Goal: Information Seeking & Learning: Learn about a topic

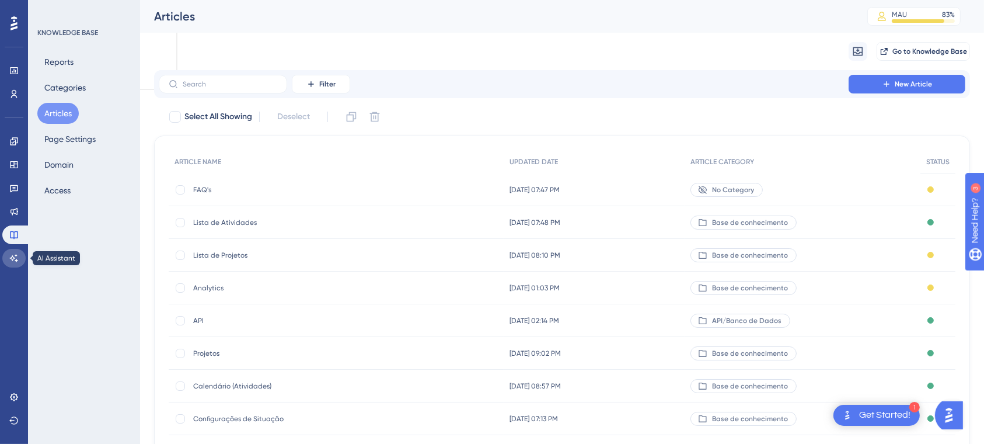
click at [16, 252] on link at bounding box center [13, 258] width 23 height 19
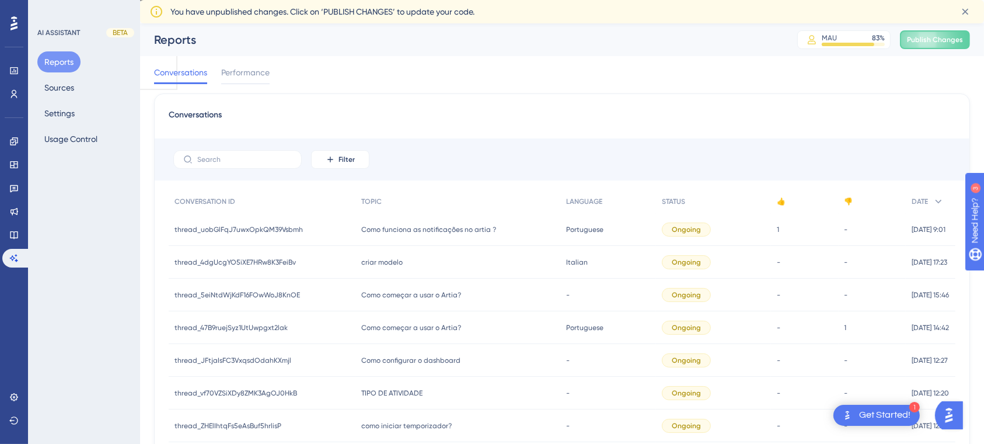
click at [375, 227] on span "Como funciona as notificações no artia ?" at bounding box center [428, 229] width 135 height 9
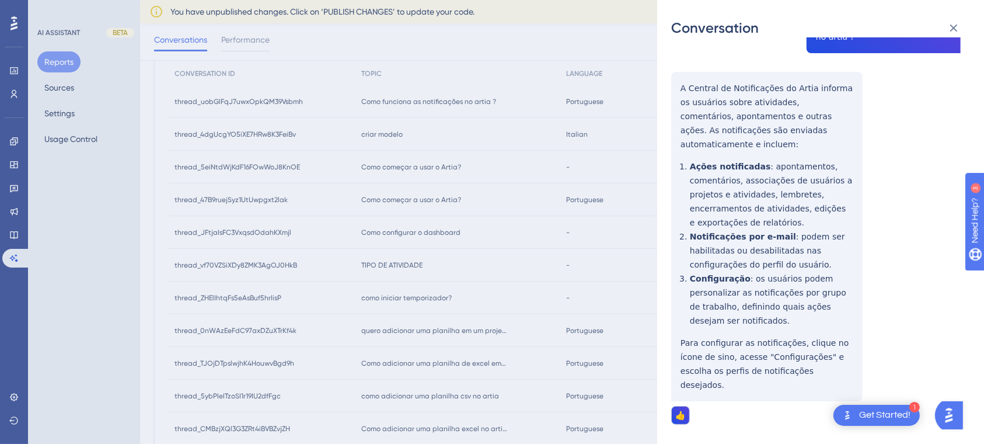
scroll to position [78, 0]
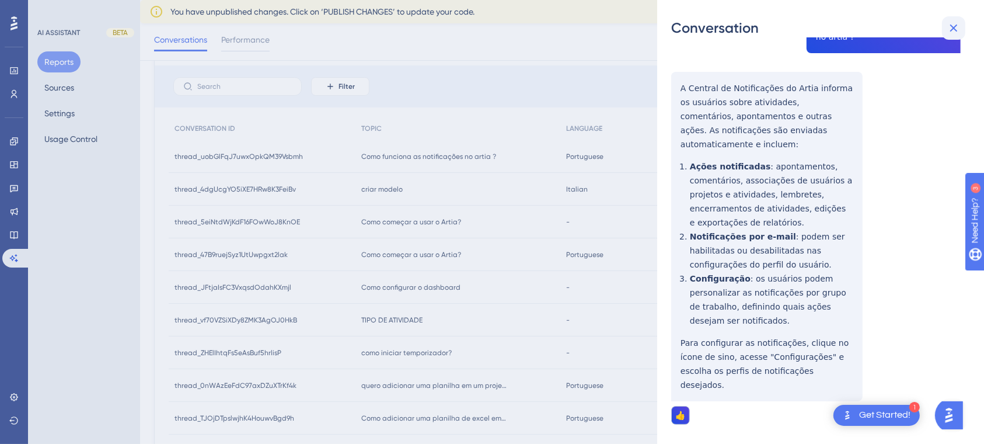
click at [954, 24] on icon at bounding box center [954, 28] width 14 height 14
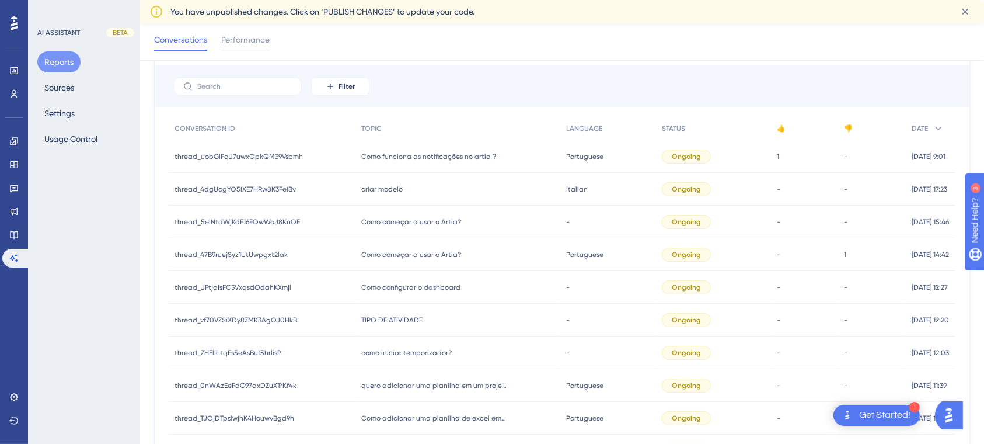
click at [402, 256] on span "Como começar a usar o Artia?" at bounding box center [411, 254] width 100 height 9
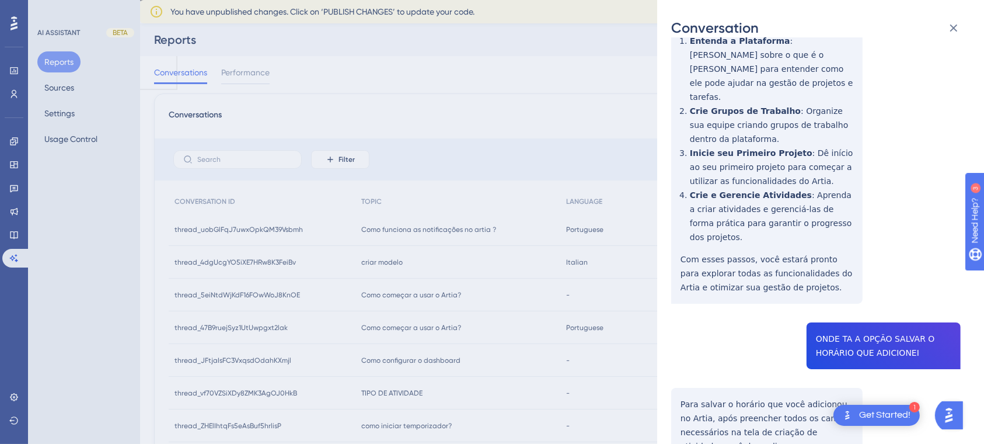
scroll to position [262, 0]
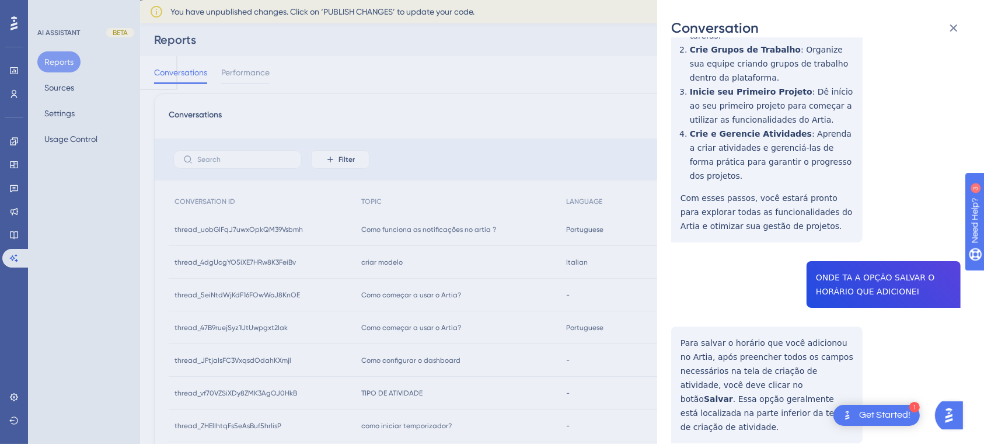
click at [512, 119] on div "Conversation thread_47B9ruejSyz1UtUwpgxt2lak Copy - 1 288529 User Conversation …" at bounding box center [492, 222] width 984 height 444
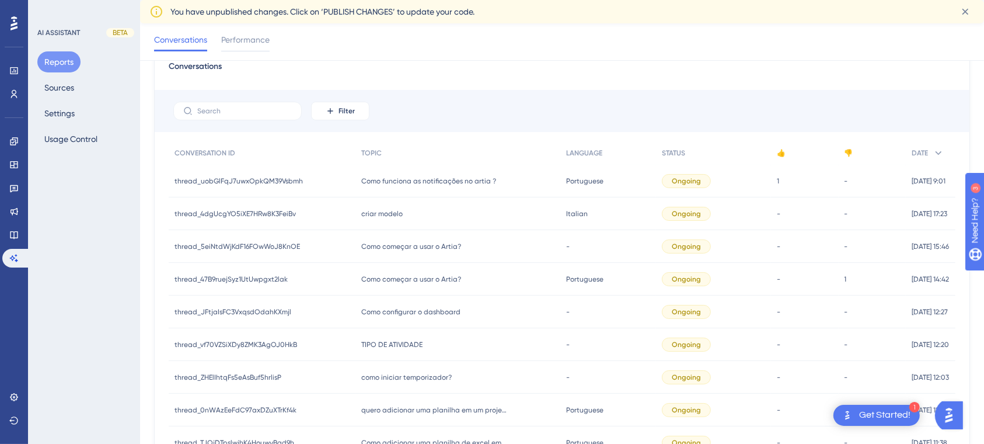
scroll to position [78, 0]
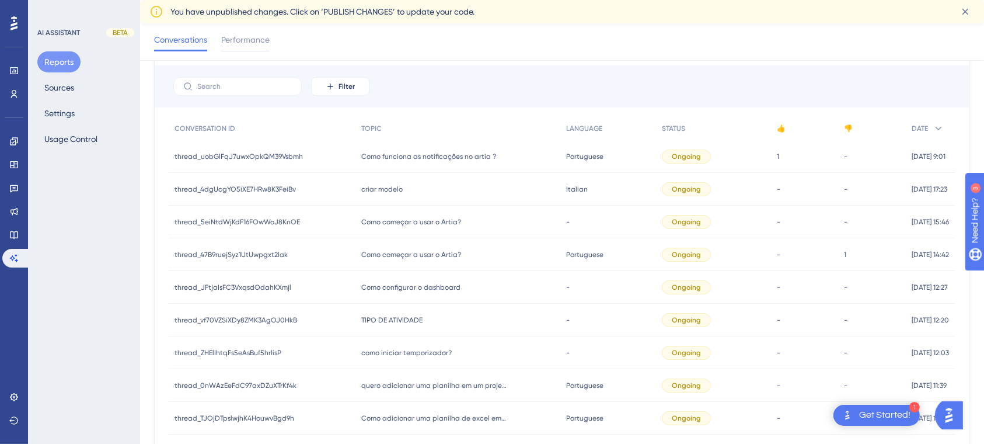
click at [417, 294] on div "Como configurar o dashboard Como configurar o dashboard" at bounding box center [458, 287] width 204 height 33
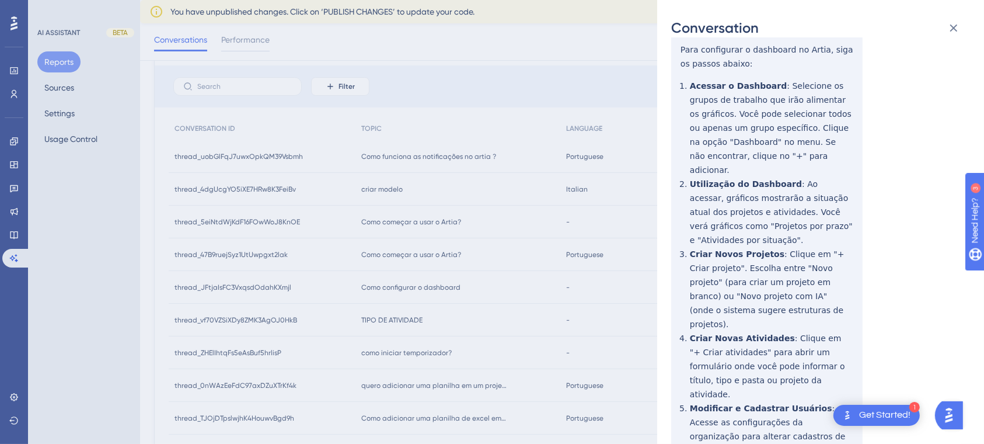
scroll to position [234, 0]
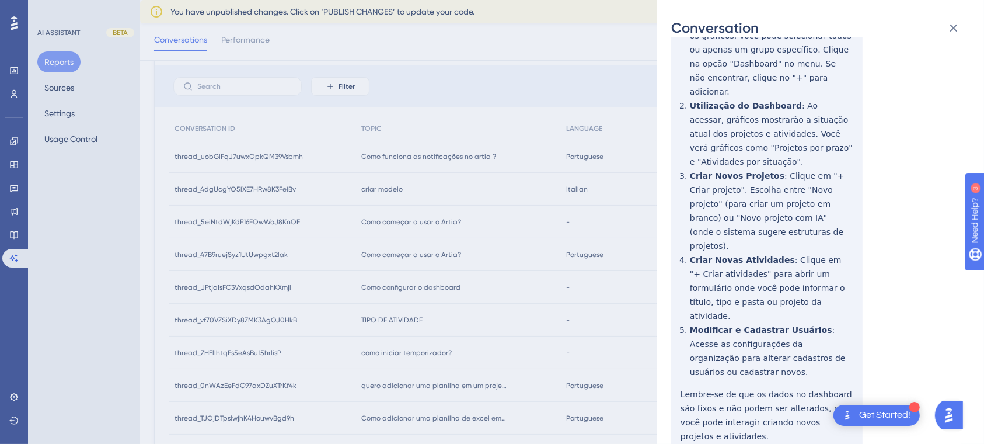
click at [121, 279] on div "Conversation thread_JFtjaIsFC3VxqsdOdahKXmjl Copy - - 25364 User Conversation H…" at bounding box center [492, 222] width 984 height 444
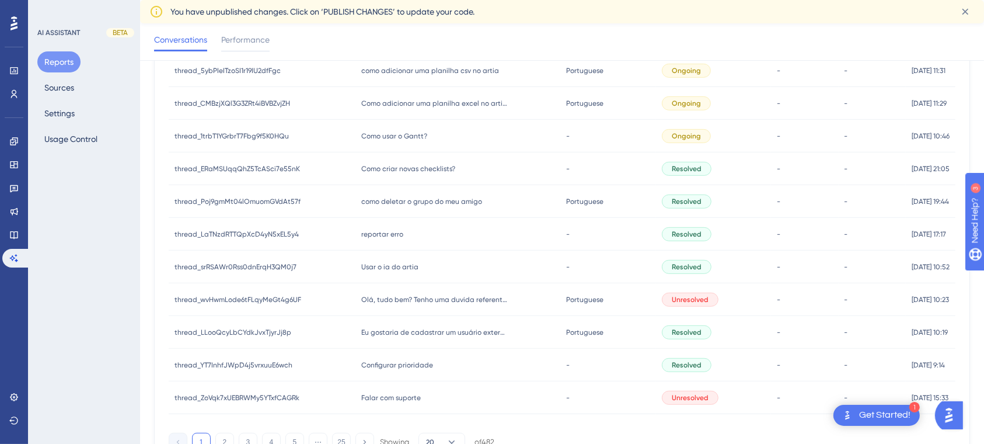
scroll to position [517, 0]
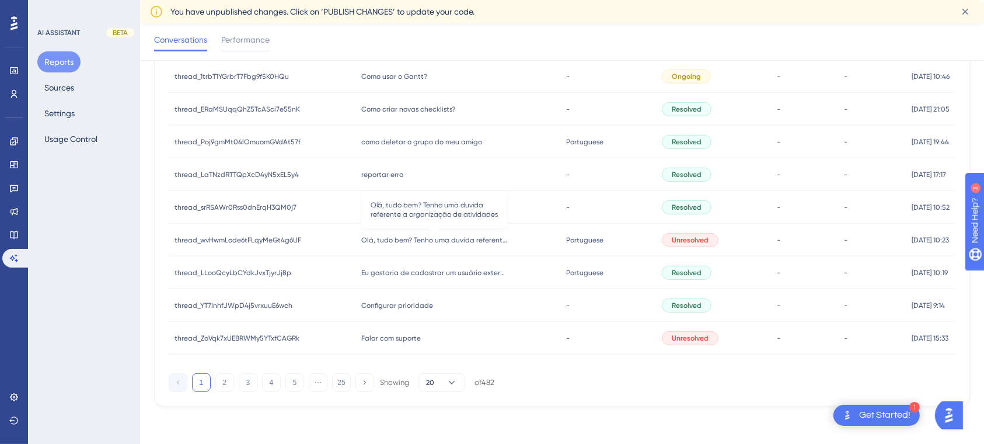
click at [463, 241] on span "Olá, tudo bem? Tenho uma duvida referente a organização de atividades" at bounding box center [434, 239] width 146 height 9
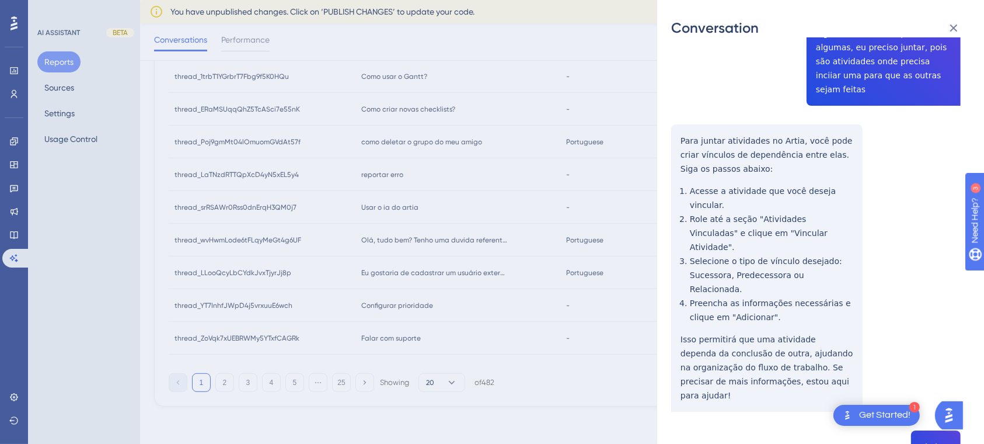
scroll to position [686, 0]
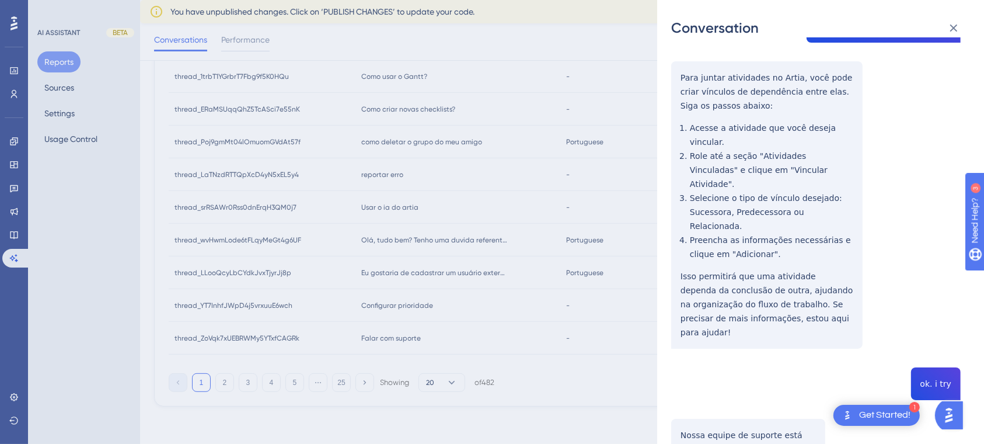
click at [87, 321] on div "Conversation thread_wvHwmLode6tFLqyMeGt4g6UF Copy - - 286752 User Conversation …" at bounding box center [492, 222] width 984 height 444
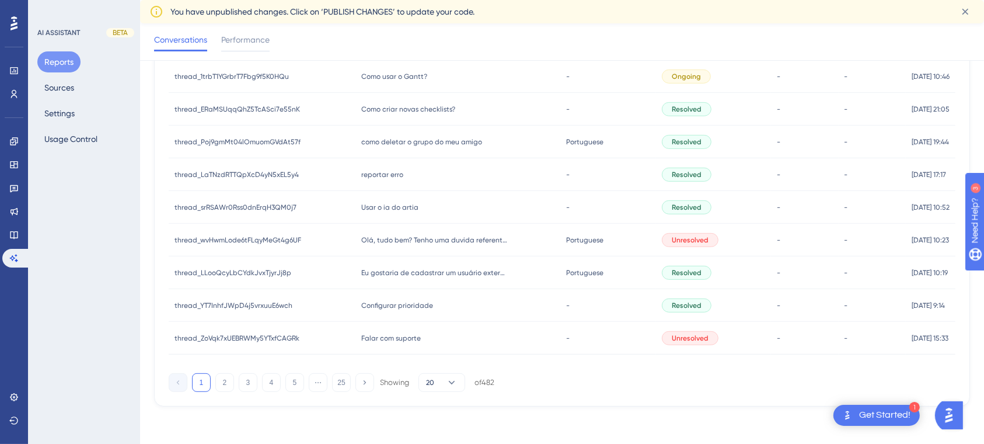
click at [415, 305] on span "Configurar prioridade" at bounding box center [397, 305] width 72 height 9
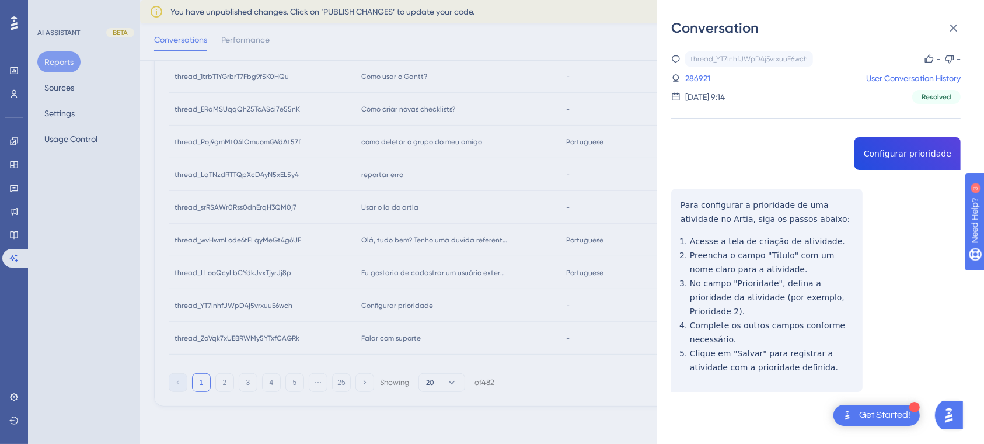
click at [109, 335] on div "Conversation thread_YT7InhfJWpD4j5vrxuuE6wch Copy - - 286921 User Conversation …" at bounding box center [492, 222] width 984 height 444
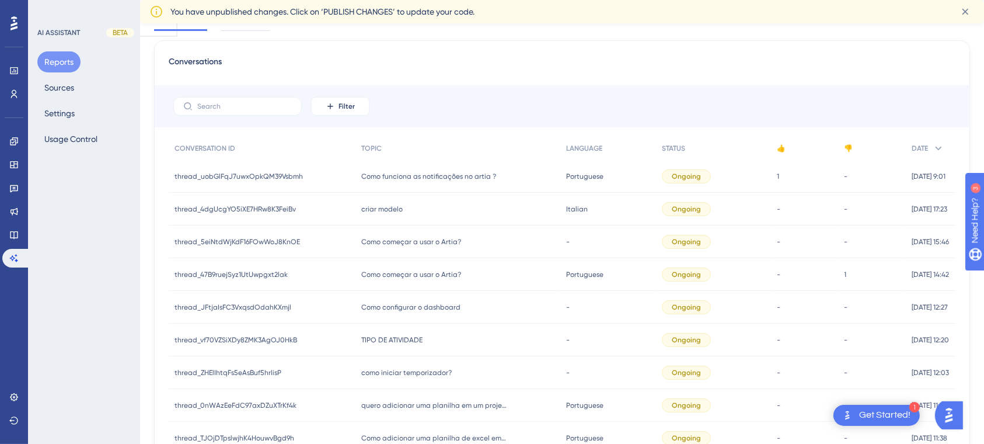
scroll to position [78, 0]
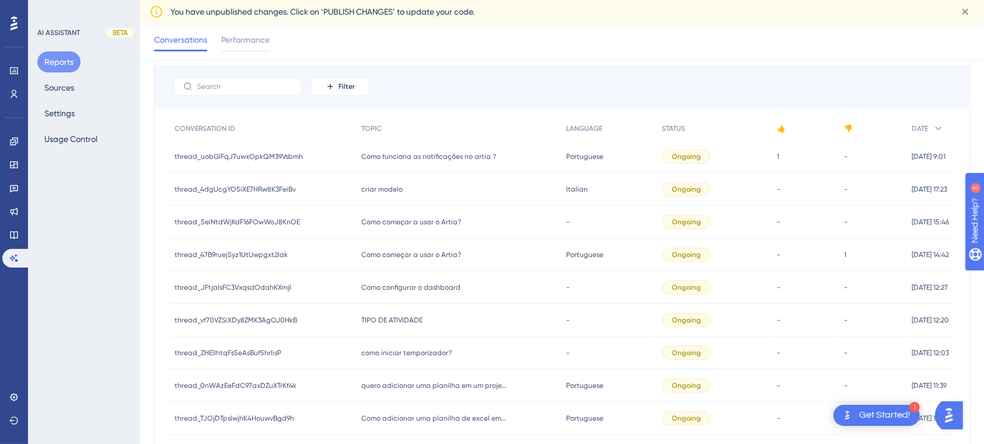
click at [408, 222] on span "Como começar a usar o Artia?" at bounding box center [411, 221] width 100 height 9
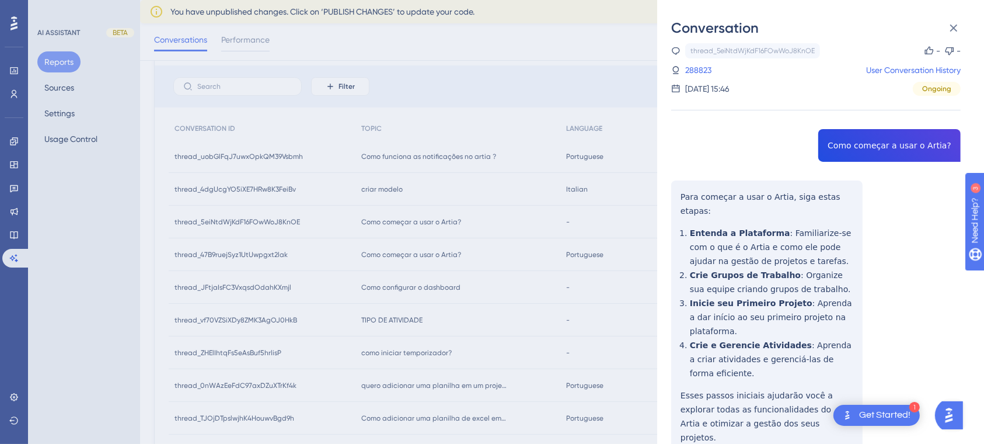
scroll to position [9, 0]
click at [478, 68] on div "Conversation thread_5eiNtdWjKdF16FOwWoJ8KnOE Copy - - 288823 User Conversation …" at bounding box center [492, 222] width 984 height 444
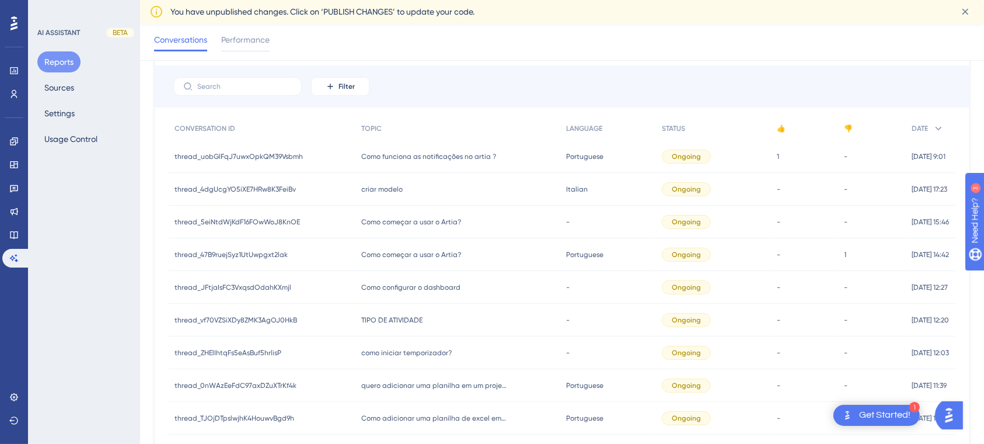
click at [398, 252] on span "Como começar a usar o Artia?" at bounding box center [411, 254] width 100 height 9
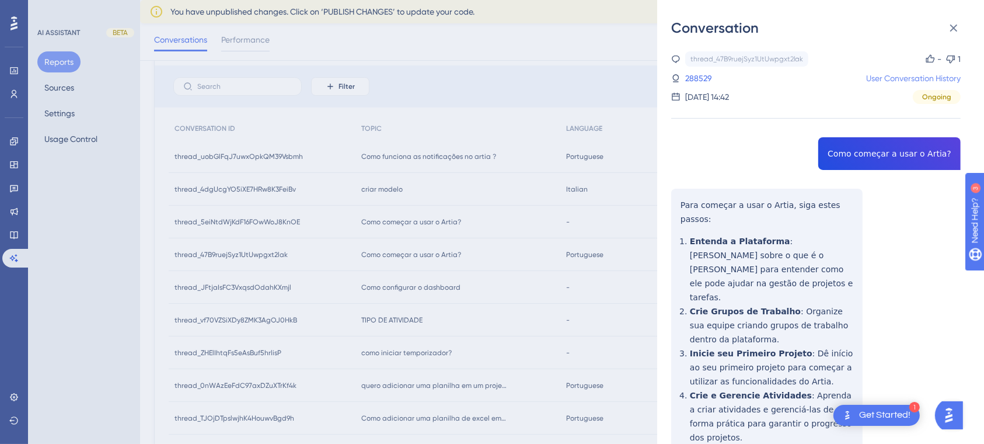
click at [880, 76] on link "User Conversation History" at bounding box center [914, 78] width 95 height 14
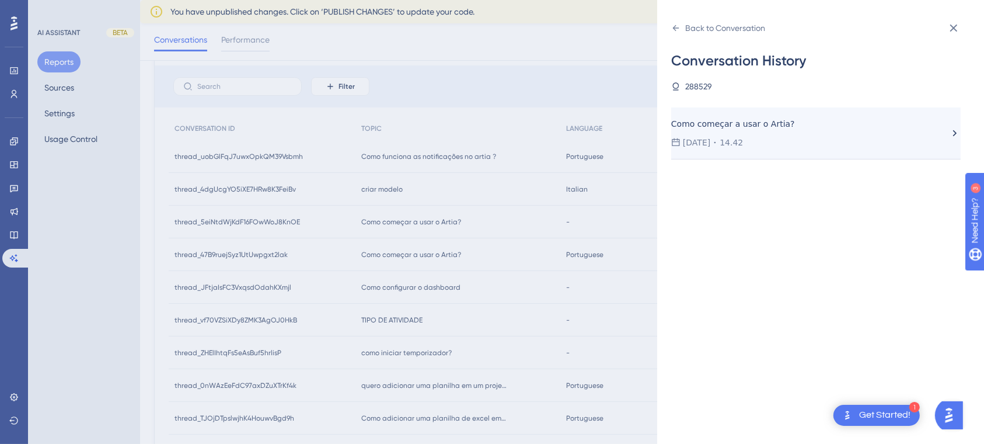
click at [762, 142] on div "[DATE] 14.42" at bounding box center [810, 142] width 278 height 14
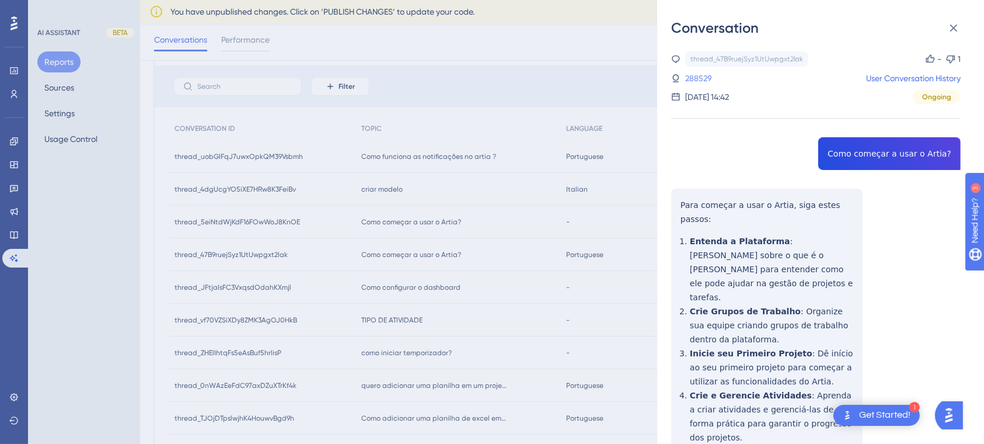
click at [705, 77] on link "288529" at bounding box center [699, 78] width 27 height 14
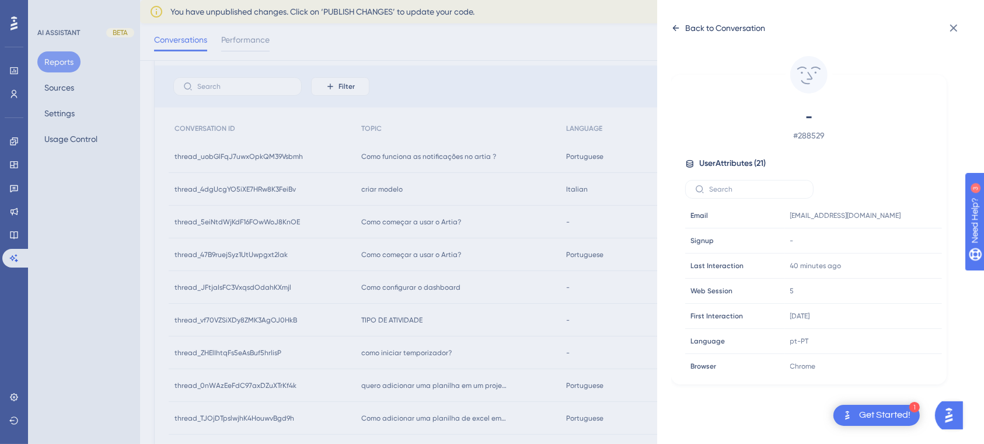
click at [678, 26] on icon at bounding box center [675, 27] width 9 height 9
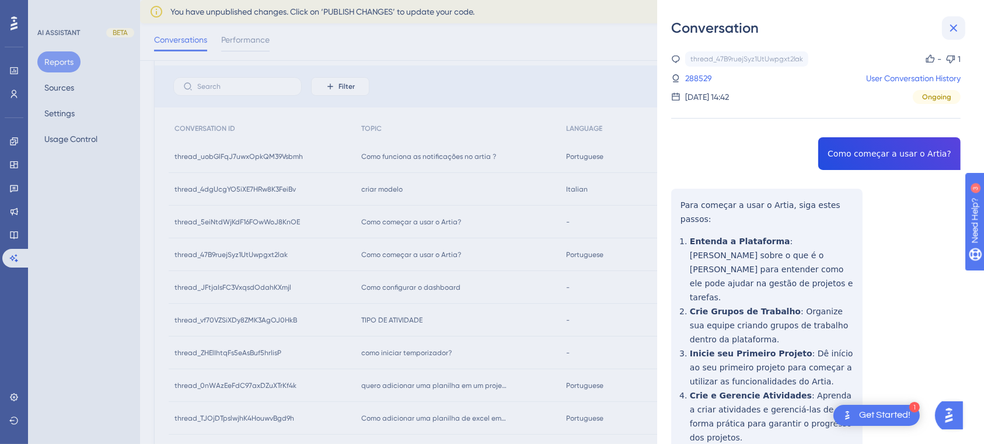
click at [954, 28] on icon at bounding box center [955, 29] width 8 height 8
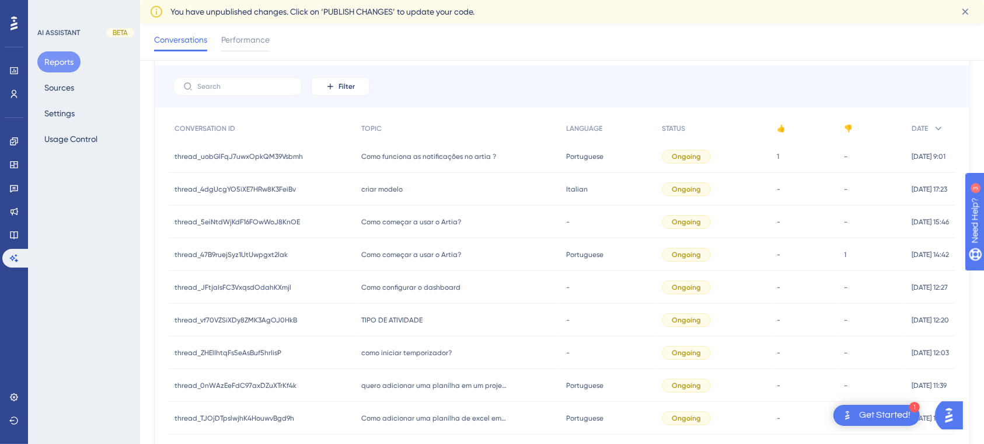
click at [761, 77] on div "Filter" at bounding box center [562, 86] width 815 height 42
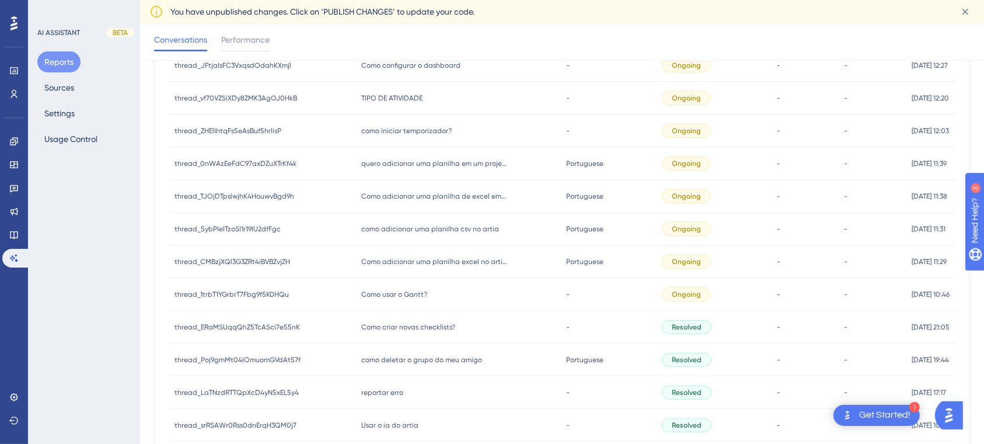
scroll to position [389, 0]
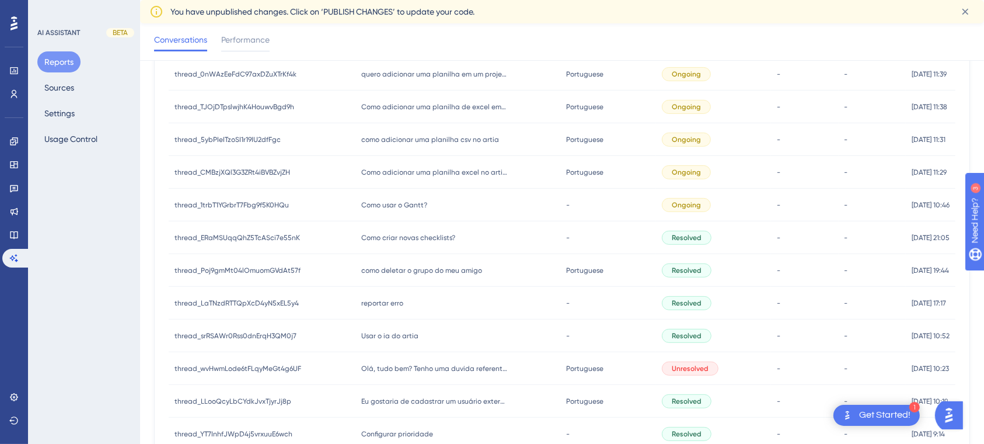
click at [367, 265] on div "como deletar o grupo do meu amigo como deletar o grupo do meu amigo" at bounding box center [458, 270] width 204 height 33
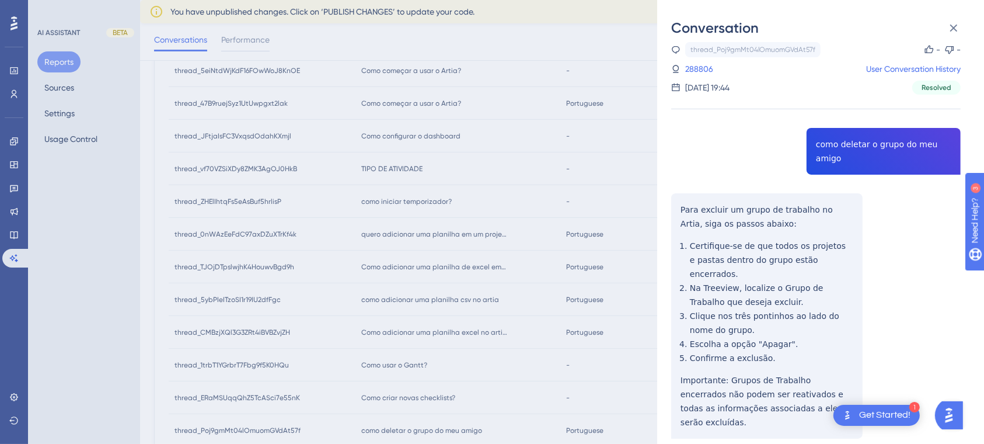
scroll to position [78, 0]
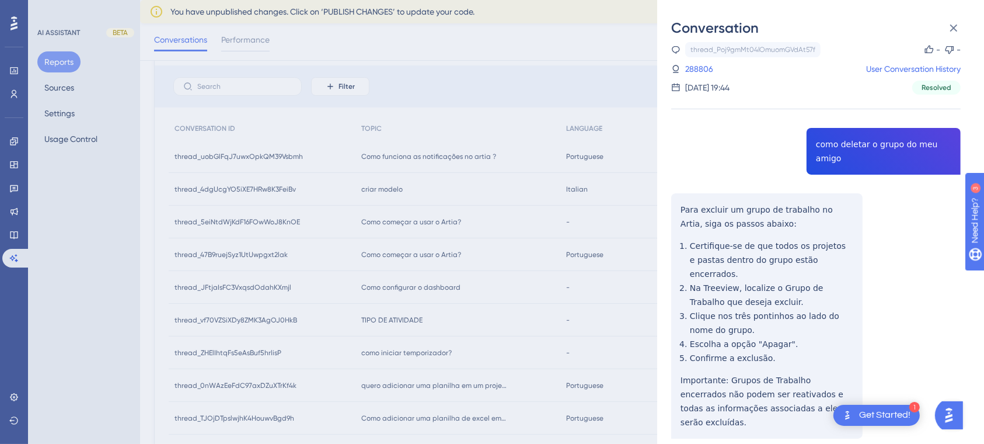
click at [523, 103] on div "Conversation thread_Poj9gmMt04lOmuomGVdAt57f Copy - - 288806 User Conversation …" at bounding box center [492, 222] width 984 height 444
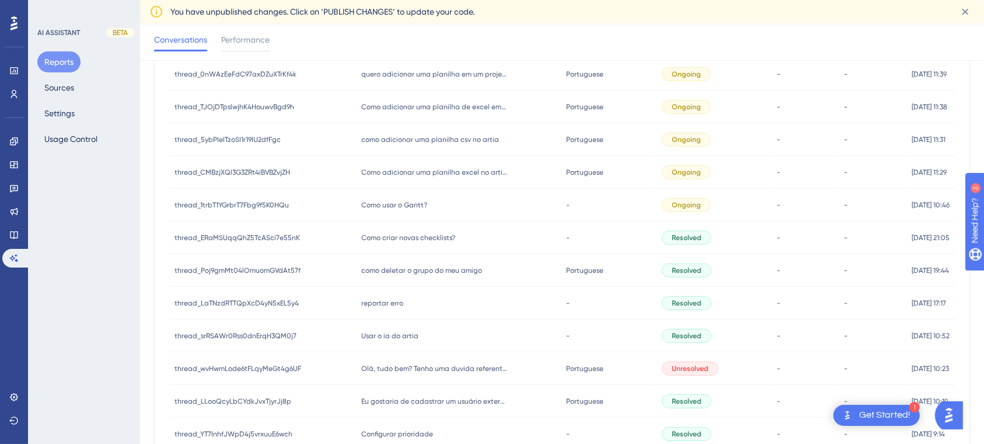
scroll to position [467, 0]
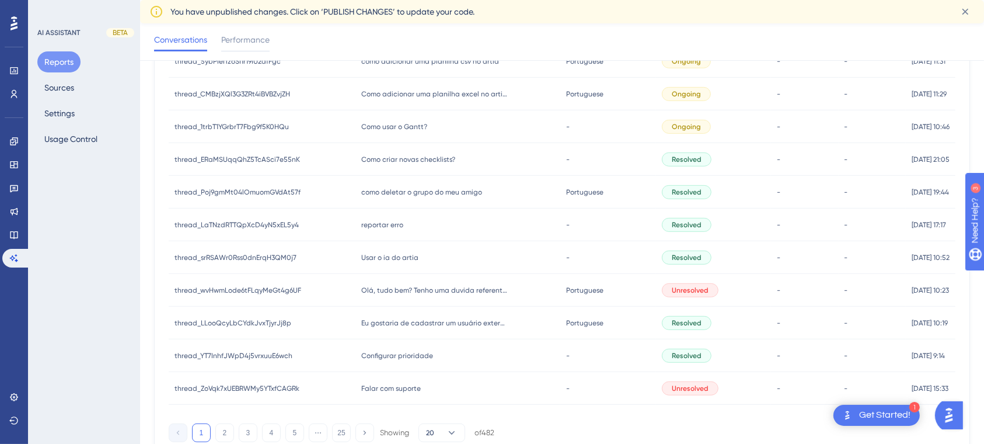
click at [417, 256] on div "Usar o ia do artia Usar o ia do artia" at bounding box center [458, 257] width 204 height 33
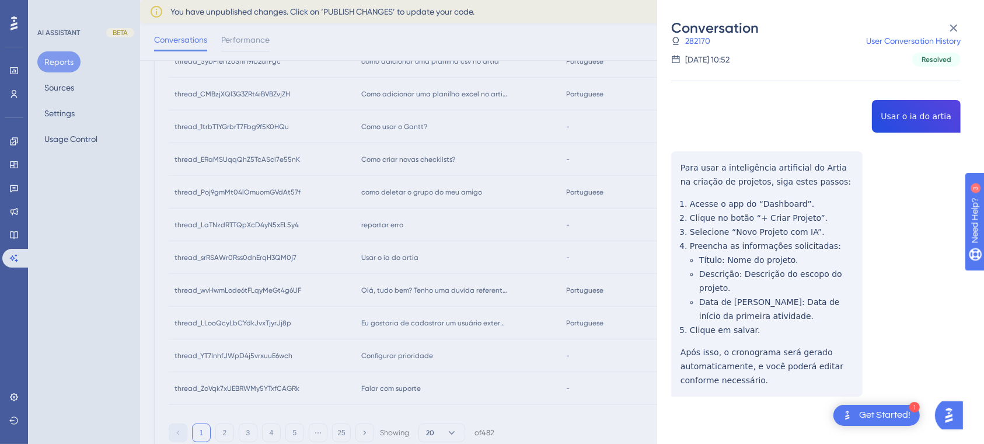
scroll to position [517, 0]
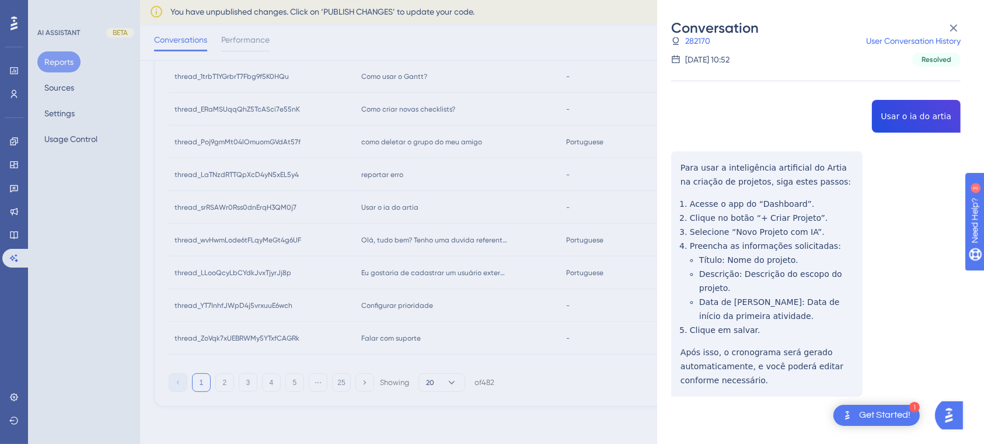
click at [279, 403] on div "Conversation thread_srRSAWr0Rss0dnErqH3QM0j7 Copy - - 282170 User Conversation …" at bounding box center [492, 222] width 984 height 444
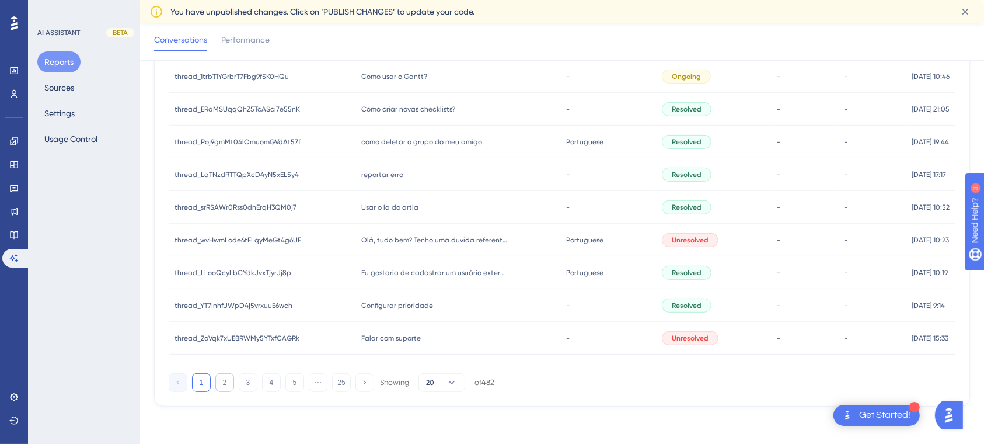
click at [227, 381] on button "2" at bounding box center [224, 382] width 19 height 19
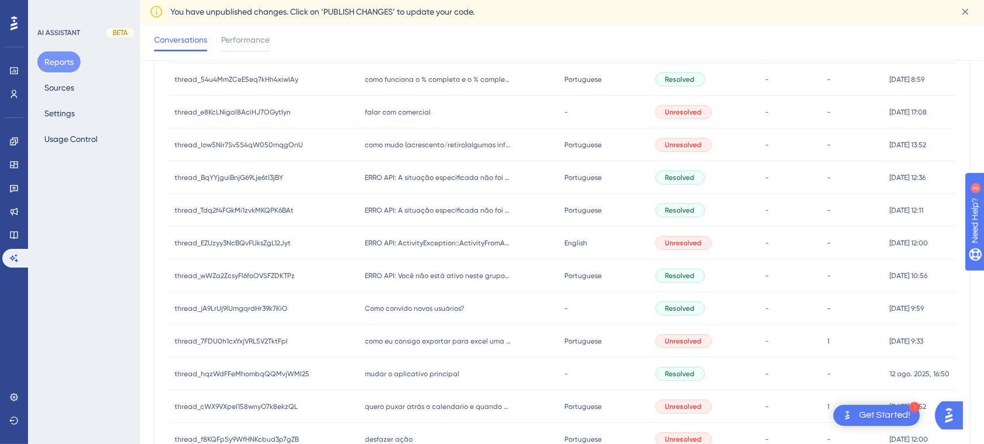
scroll to position [361, 0]
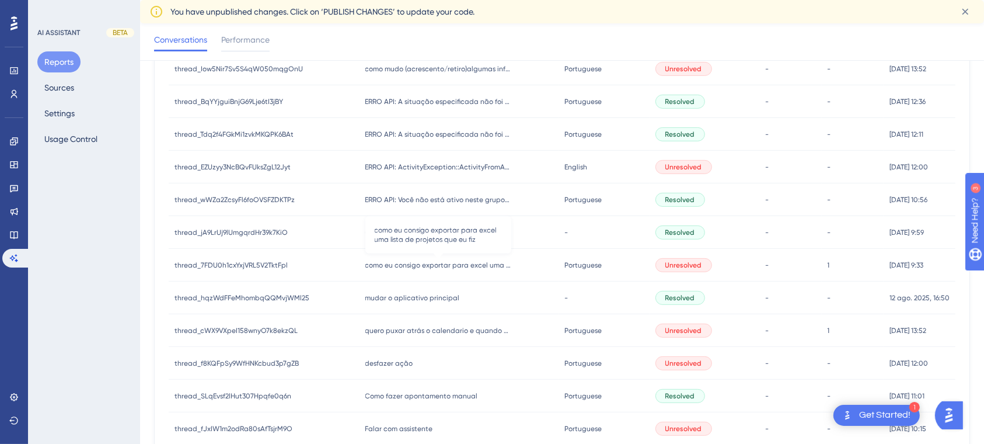
click at [472, 265] on span "como eu consigo exportar para excel uma lista de projetos que eu fiz" at bounding box center [439, 264] width 146 height 9
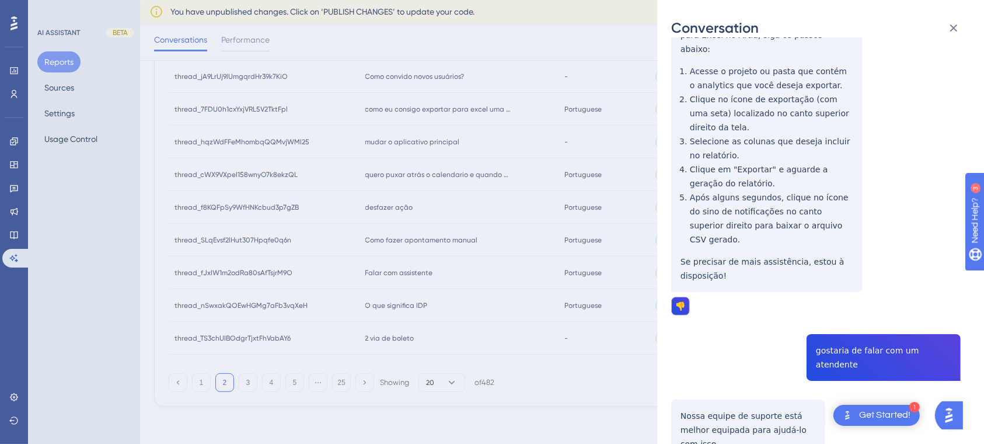
scroll to position [662, 0]
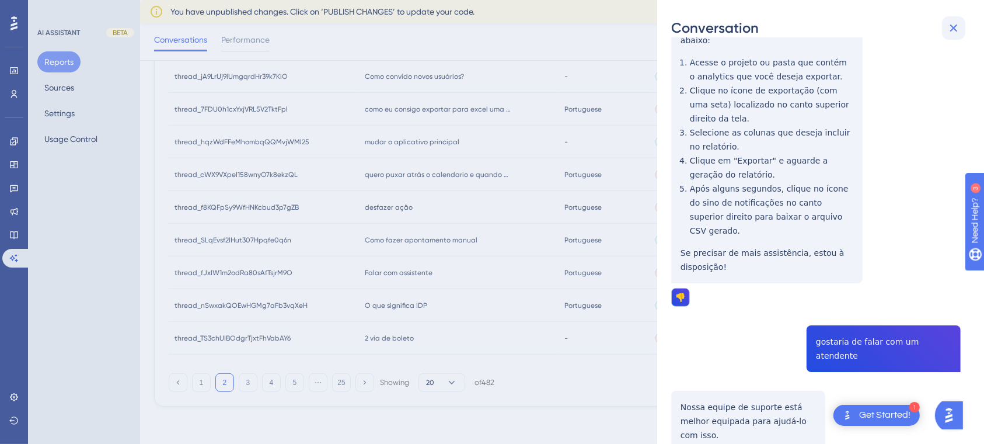
click at [949, 31] on icon at bounding box center [954, 28] width 14 height 14
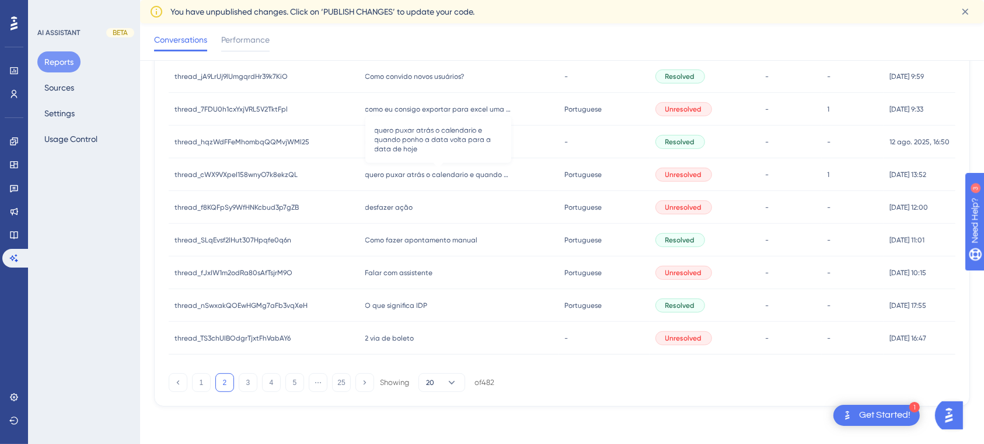
click at [461, 173] on span "quero puxar atrás o calendario e quando ponho a data volta para a data de hoje" at bounding box center [439, 174] width 146 height 9
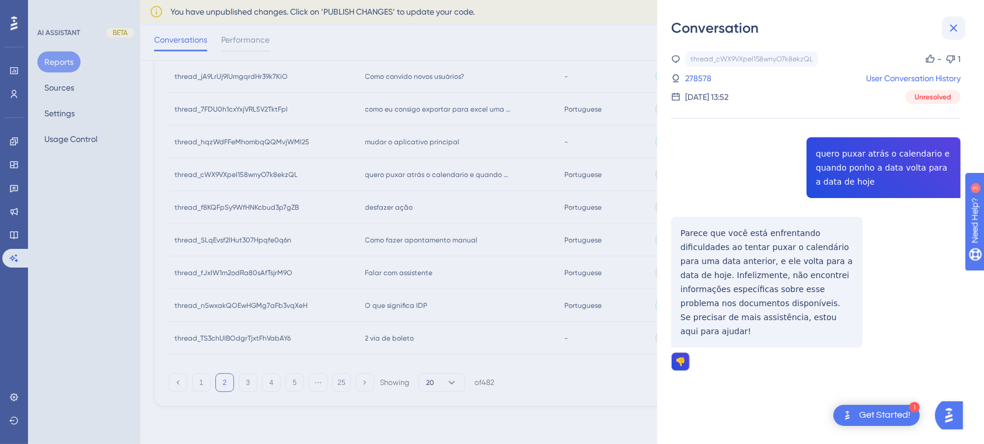
click at [958, 25] on icon at bounding box center [954, 28] width 14 height 14
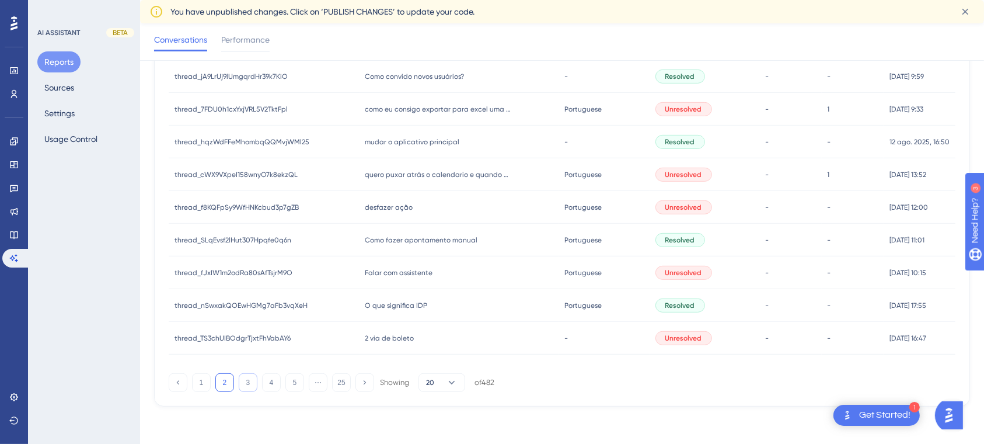
click at [247, 381] on button "3" at bounding box center [248, 382] width 19 height 19
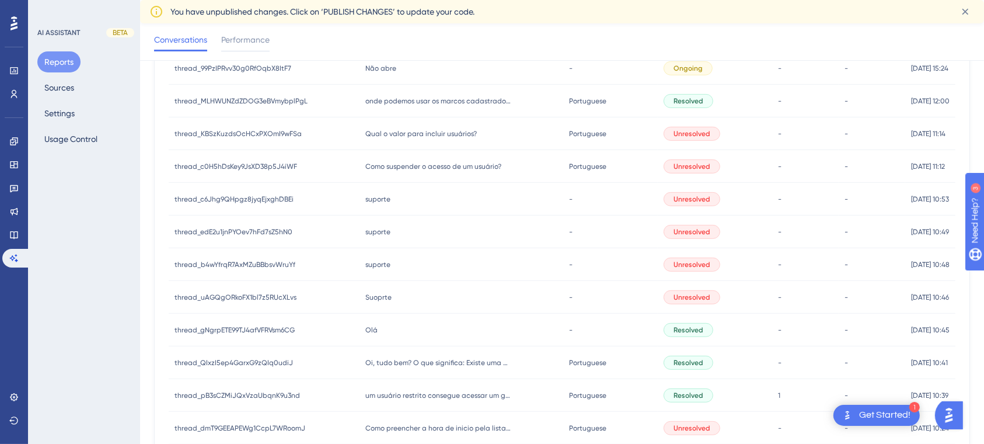
scroll to position [517, 0]
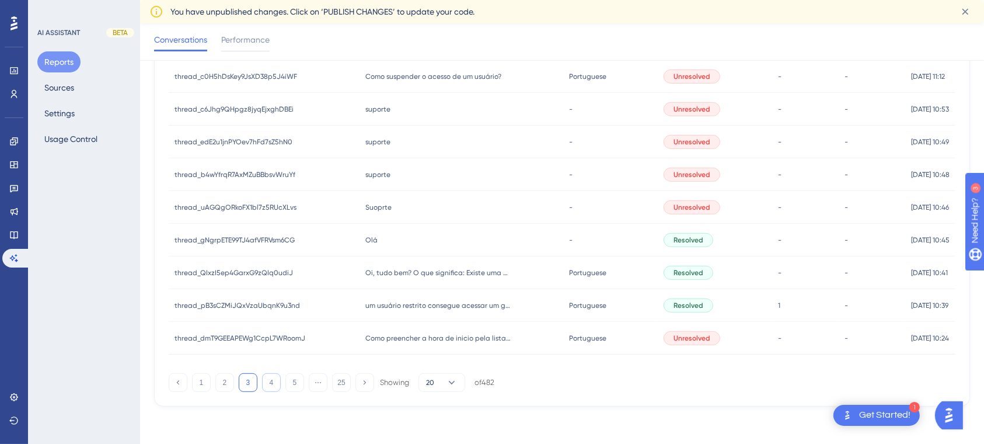
click at [269, 384] on button "4" at bounding box center [271, 382] width 19 height 19
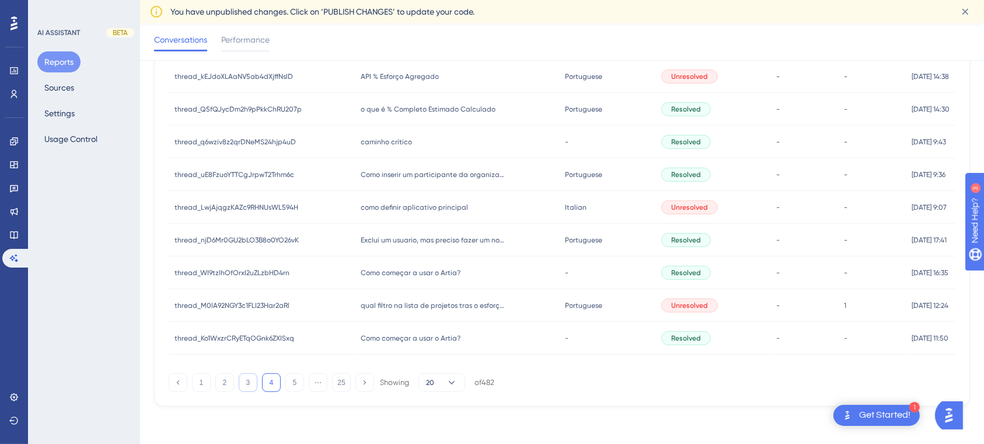
click at [243, 381] on button "3" at bounding box center [248, 382] width 19 height 19
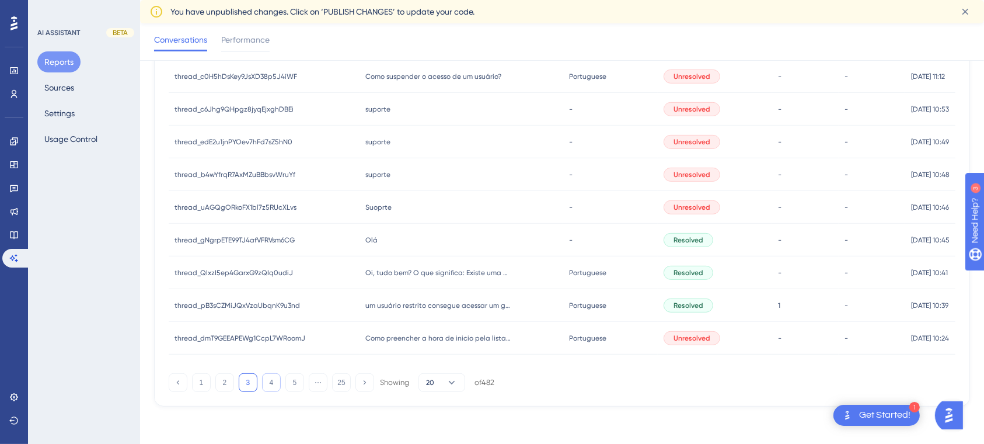
click at [270, 384] on button "4" at bounding box center [271, 382] width 19 height 19
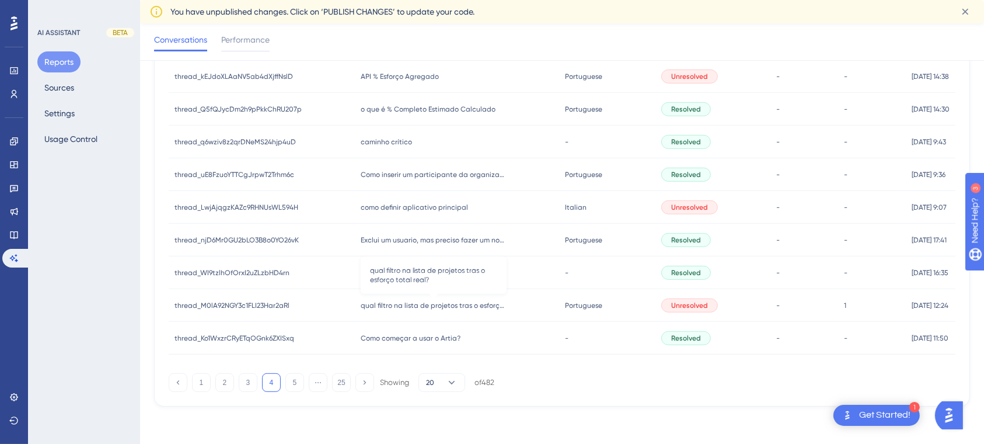
click at [399, 302] on span "qual filtro na lista de projetos tras o esforço total real?" at bounding box center [434, 305] width 146 height 9
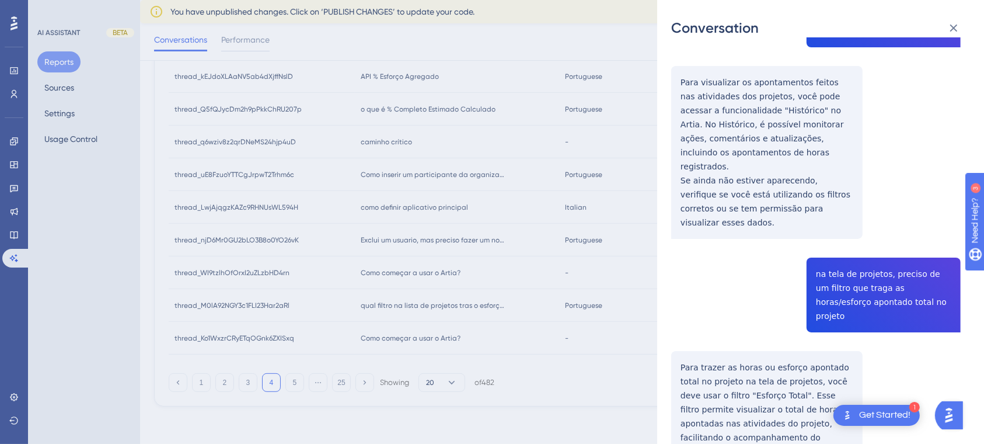
scroll to position [390, 0]
click at [565, 403] on div "Conversation thread_M0lA92NGY3c1FLI23Har2aRl Copy - 1 208374 User Conversation …" at bounding box center [492, 222] width 984 height 444
